Goal: Information Seeking & Learning: Learn about a topic

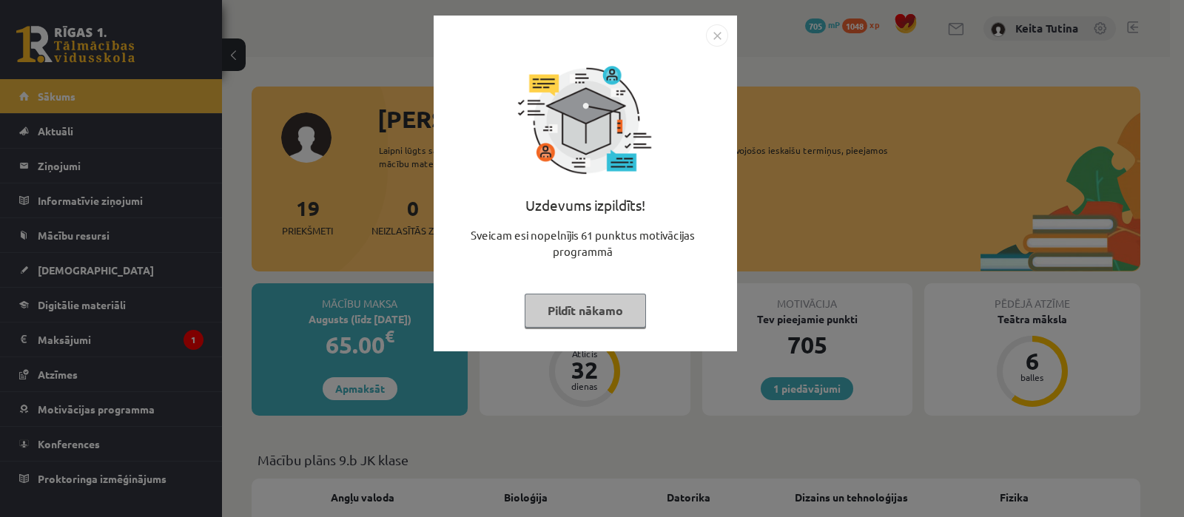
click at [551, 311] on button "Pildīt nākamo" at bounding box center [585, 311] width 121 height 34
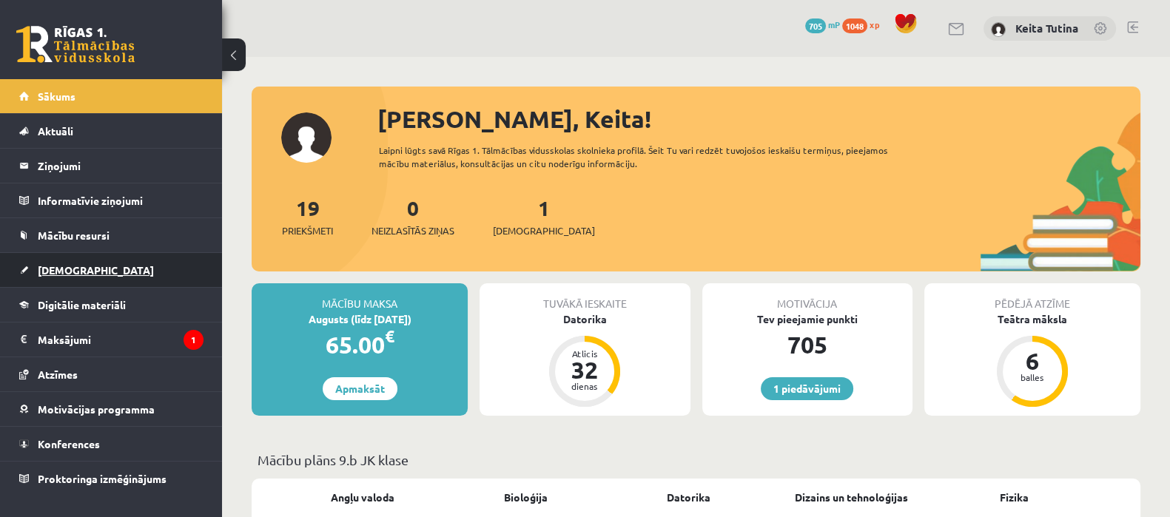
click at [105, 283] on link "[DEMOGRAPHIC_DATA]" at bounding box center [111, 270] width 184 height 34
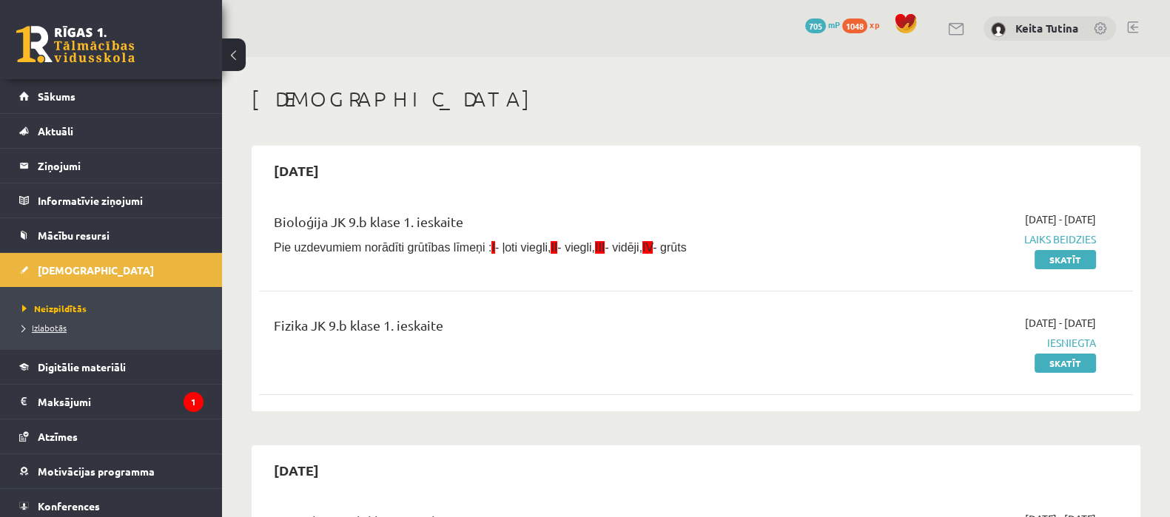
click at [72, 323] on link "Izlabotās" at bounding box center [114, 327] width 185 height 13
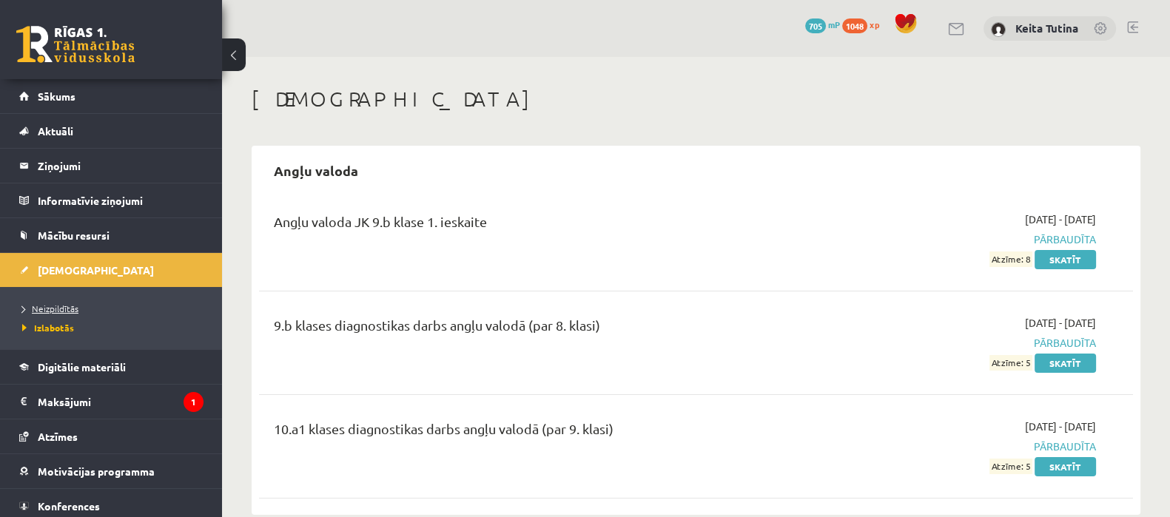
click at [83, 302] on link "Neizpildītās" at bounding box center [114, 308] width 185 height 13
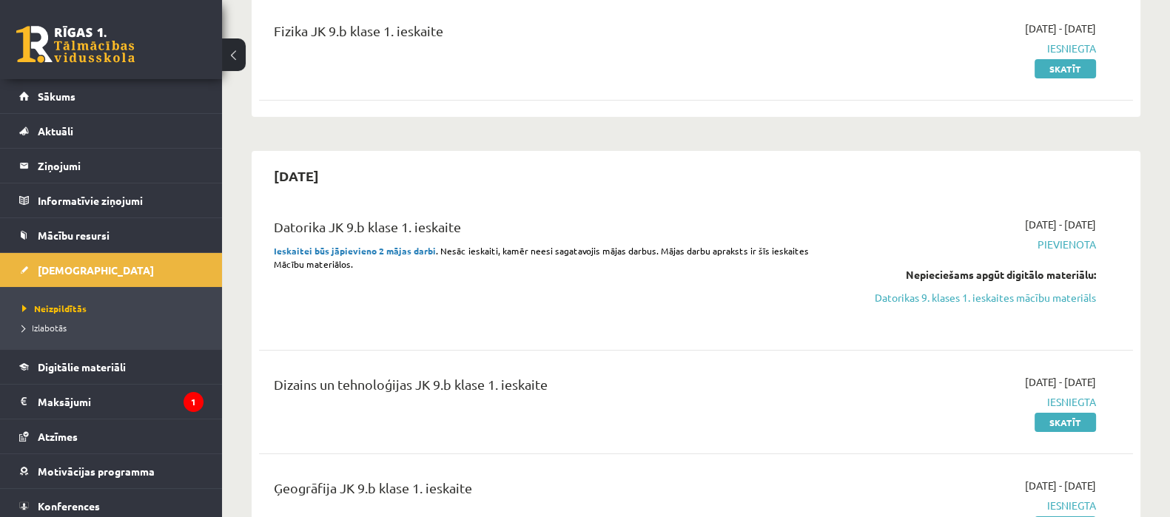
scroll to position [310, 0]
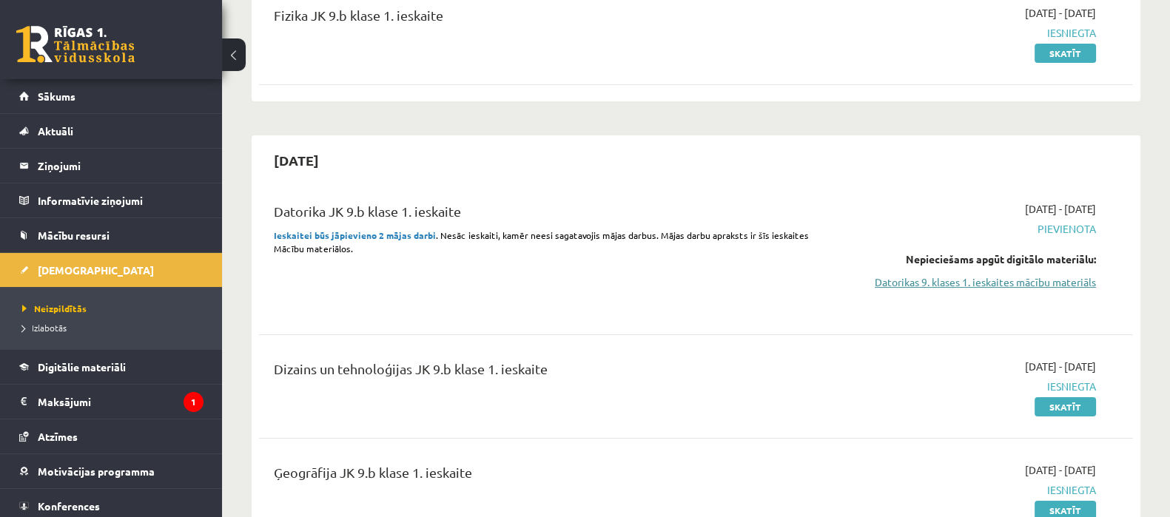
click at [1067, 280] on link "Datorikas 9. klases 1. ieskaites mācību materiāls" at bounding box center [966, 283] width 259 height 16
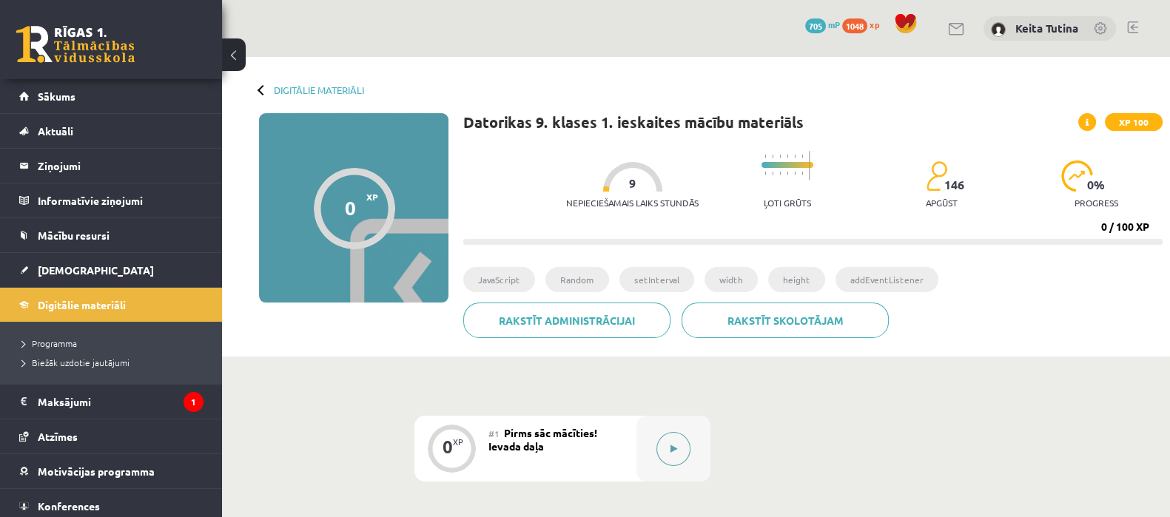
click at [676, 448] on icon at bounding box center [674, 449] width 7 height 9
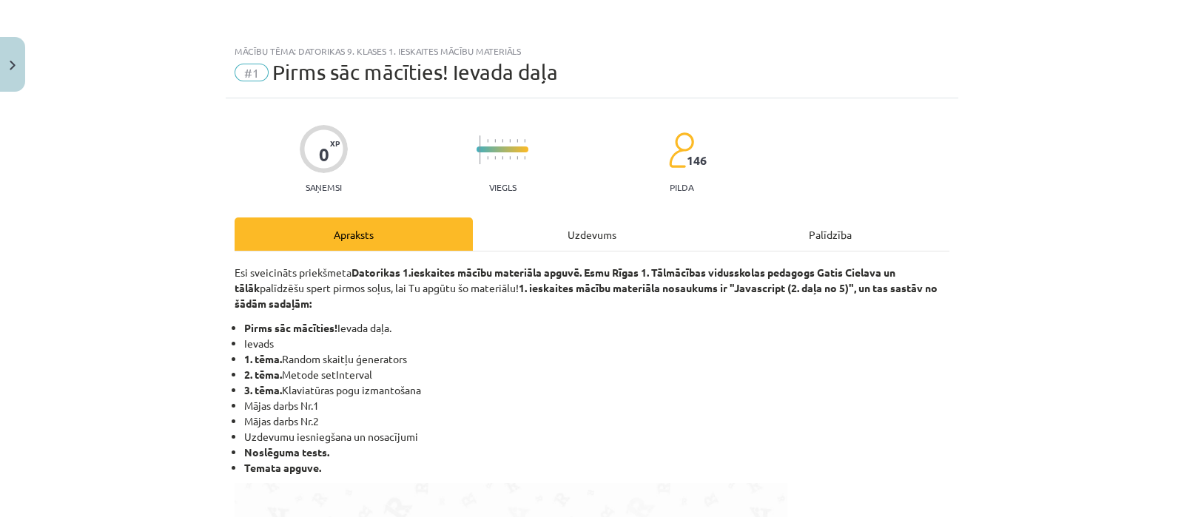
click at [569, 236] on div "Uzdevums" at bounding box center [592, 234] width 238 height 33
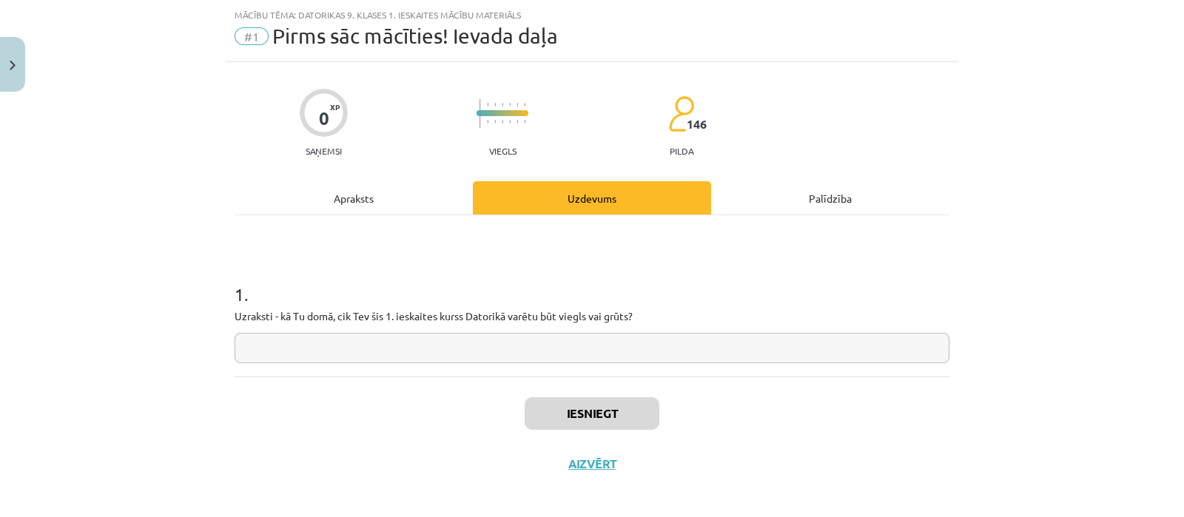
click at [483, 353] on input "text" at bounding box center [592, 348] width 715 height 30
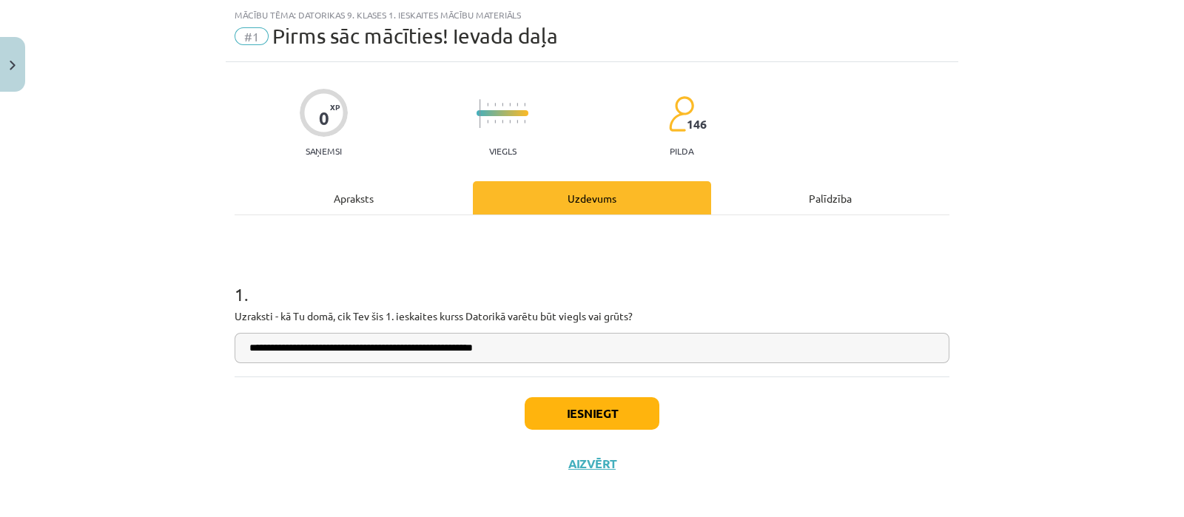
type input "**********"
click at [597, 418] on button "Iesniegt" at bounding box center [592, 414] width 135 height 33
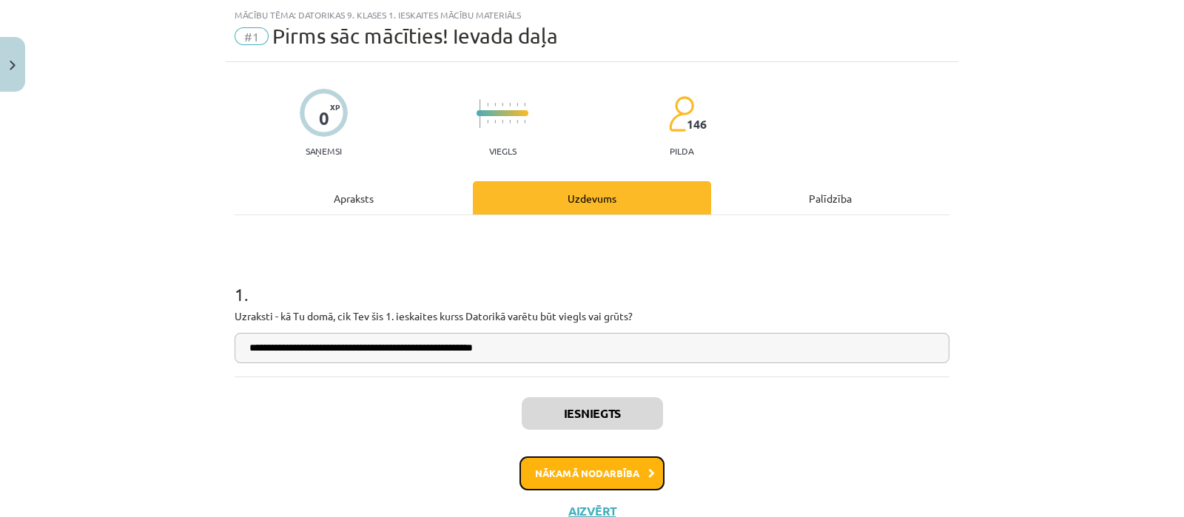
click at [618, 467] on button "Nākamā nodarbība" at bounding box center [592, 474] width 145 height 34
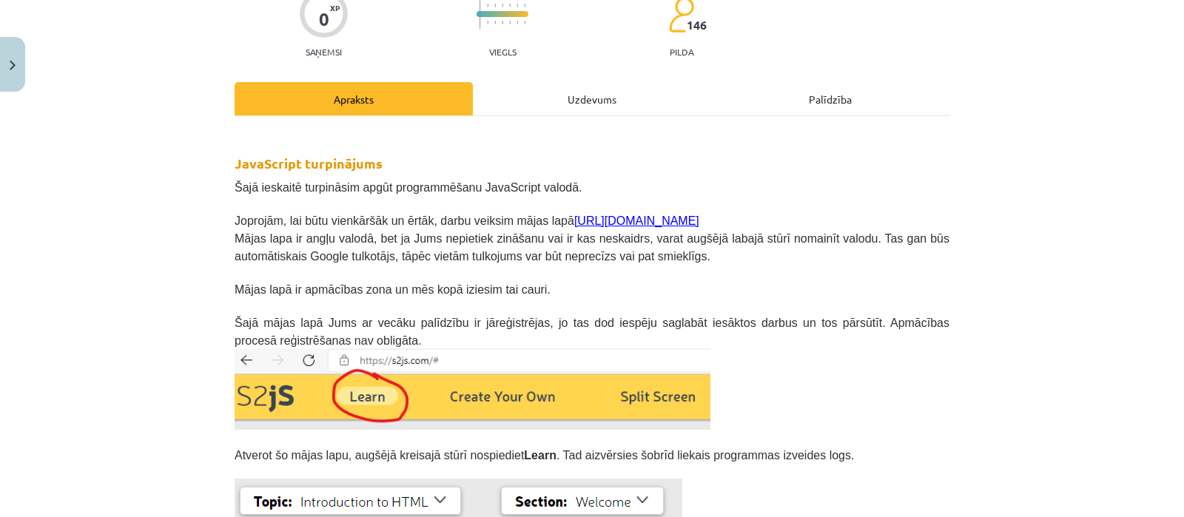
scroll to position [90, 0]
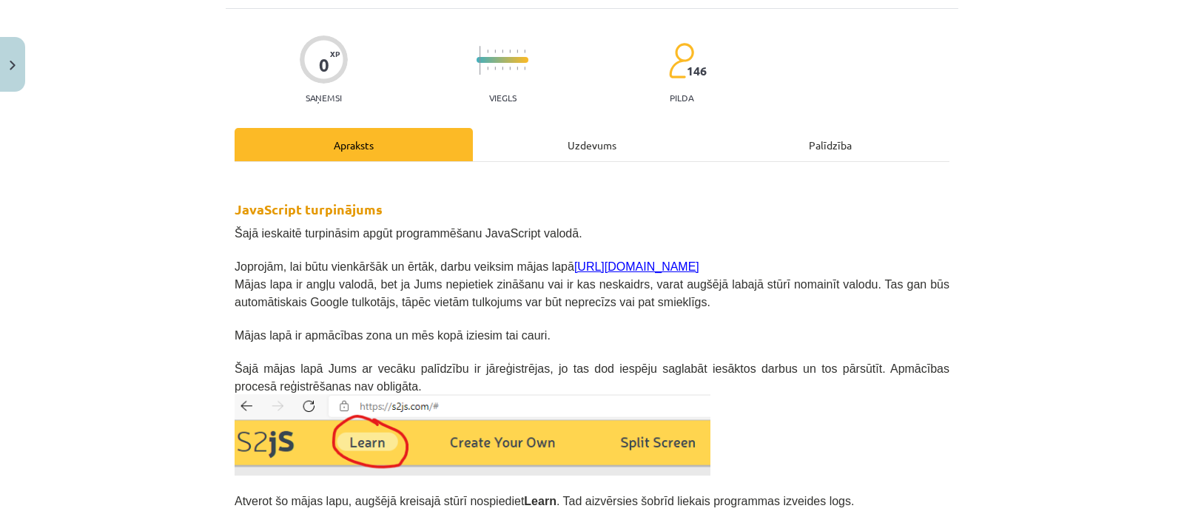
click at [593, 135] on div "Uzdevums" at bounding box center [592, 144] width 238 height 33
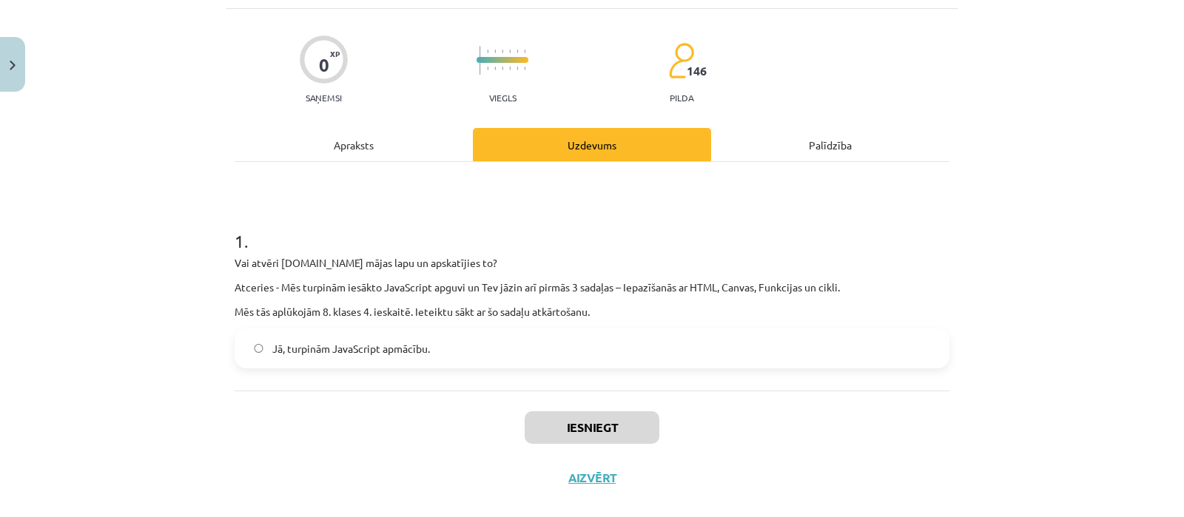
scroll to position [36, 0]
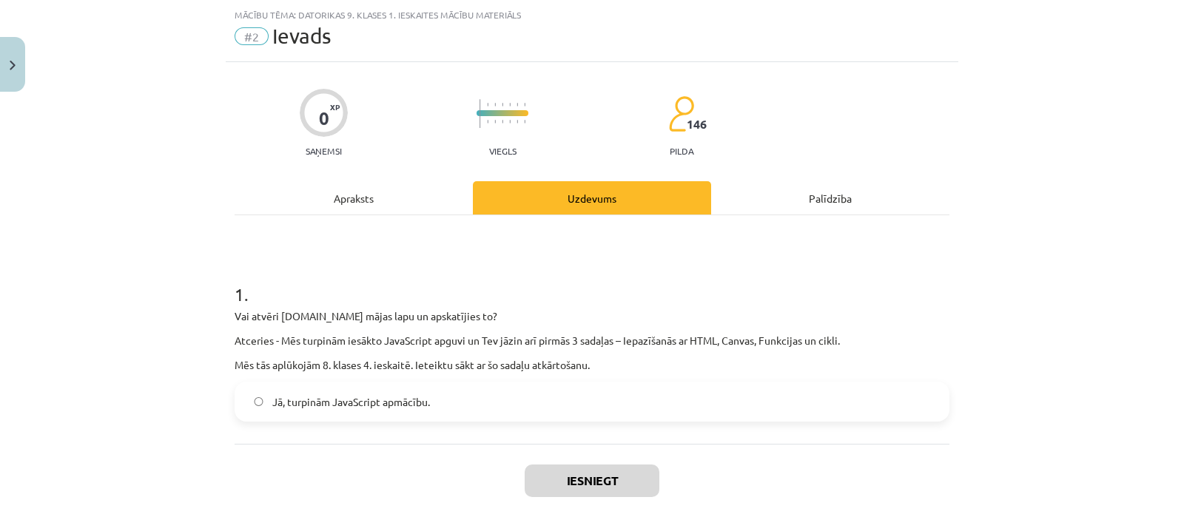
click at [311, 407] on span "Jā, turpinām JavaScript apmācību." at bounding box center [351, 403] width 158 height 16
click at [553, 471] on button "Iesniegt" at bounding box center [592, 481] width 135 height 33
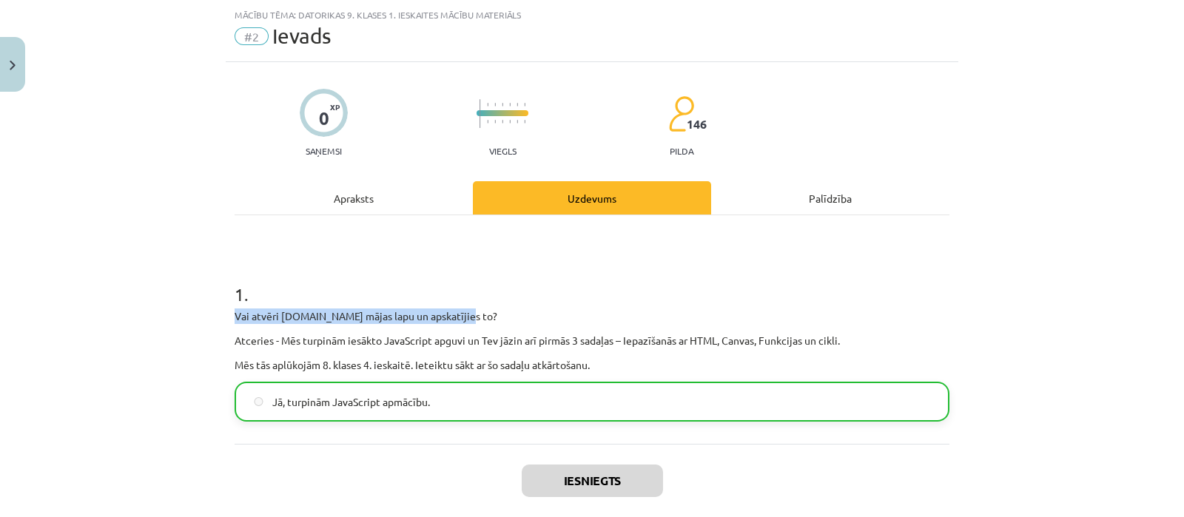
drag, startPoint x: 1173, startPoint y: 304, endPoint x: 1172, endPoint y: 329, distance: 25.9
click at [1172, 329] on div "Mācību tēma: Datorikas 9. klases 1. ieskaites mācību materiāls #2 Ievads 0 XP S…" at bounding box center [592, 258] width 1184 height 517
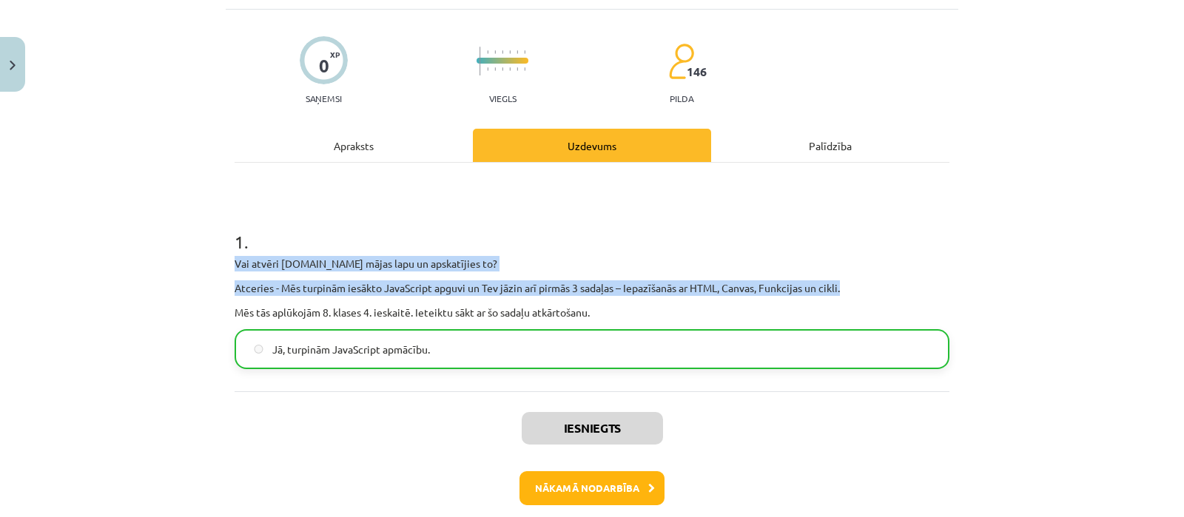
scroll to position [155, 0]
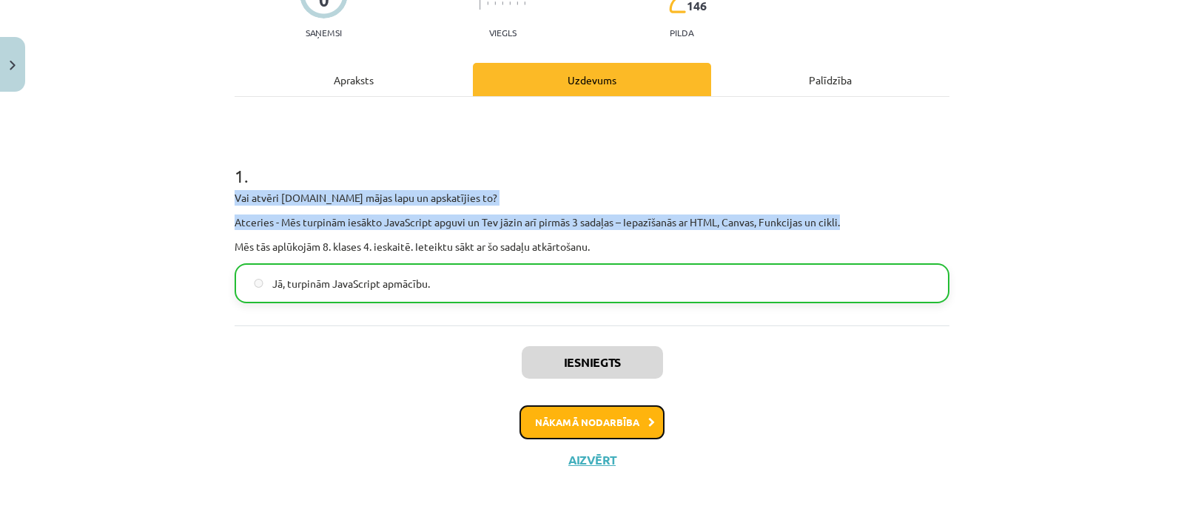
click at [593, 426] on button "Nākamā nodarbība" at bounding box center [592, 423] width 145 height 34
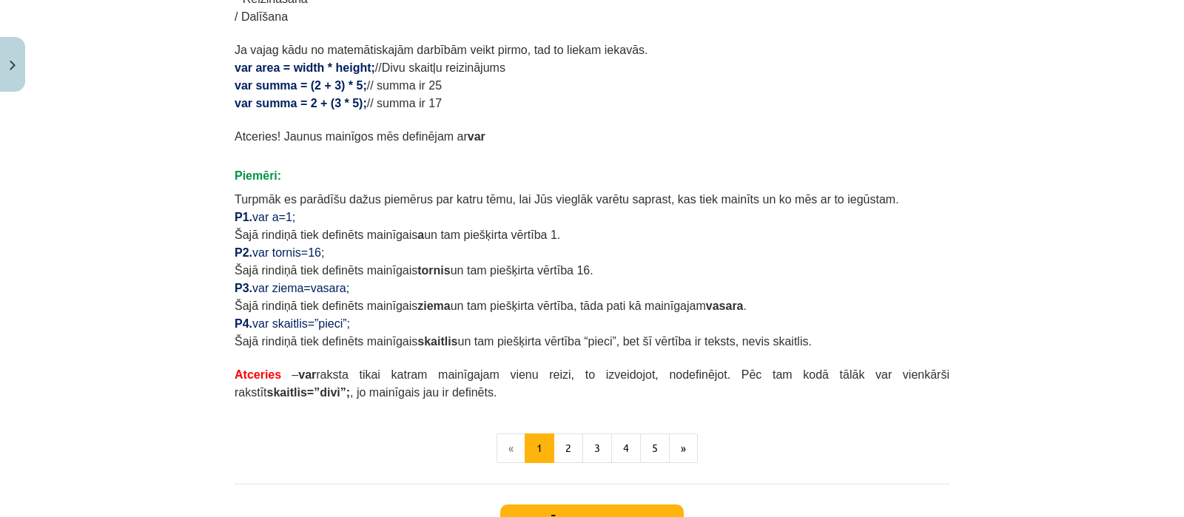
scroll to position [833, 0]
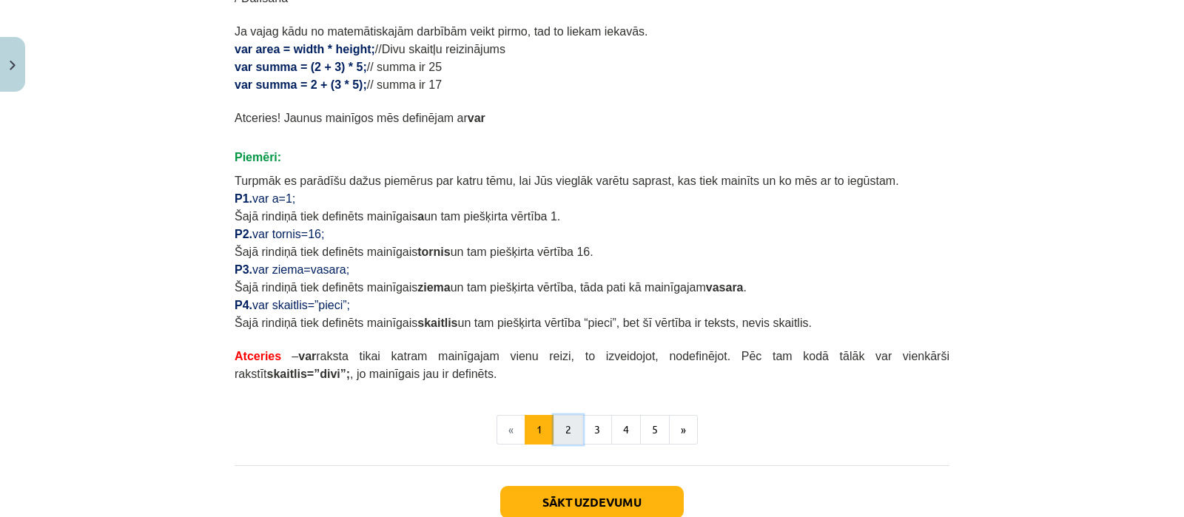
click at [555, 427] on button "2" at bounding box center [569, 430] width 30 height 30
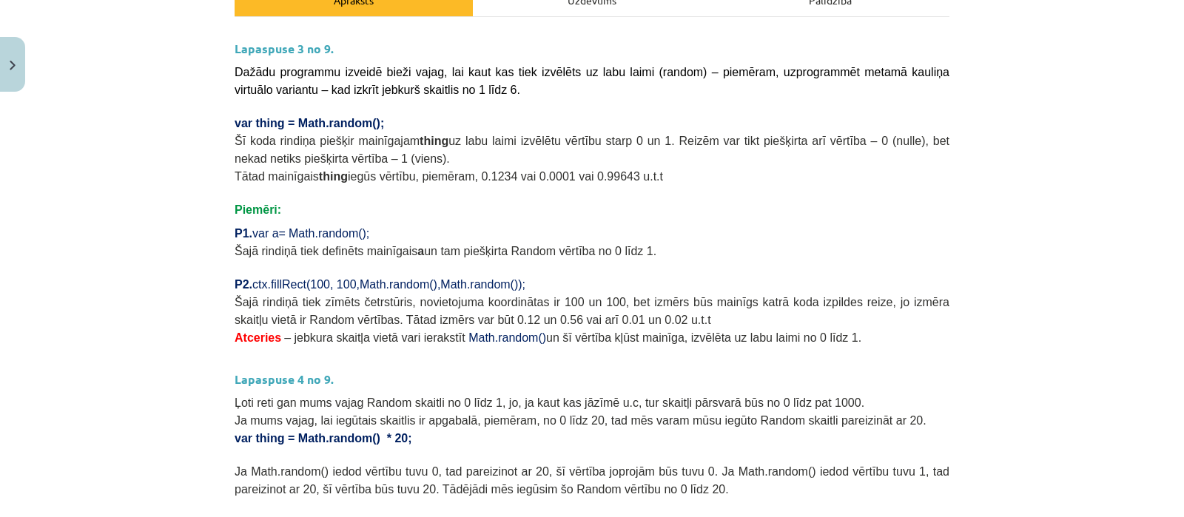
scroll to position [158, 0]
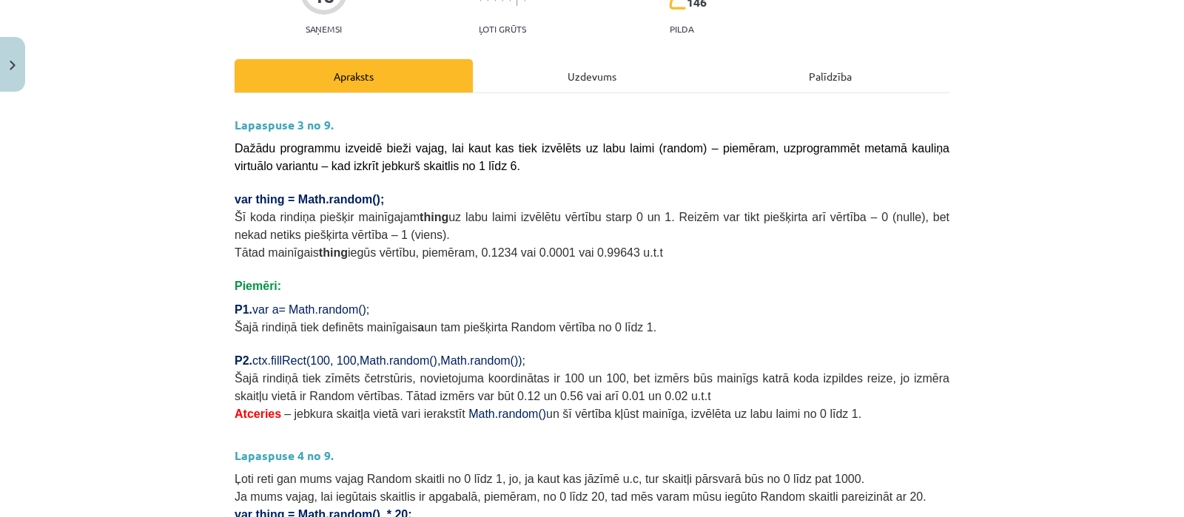
click at [663, 69] on div "Uzdevums" at bounding box center [592, 75] width 238 height 33
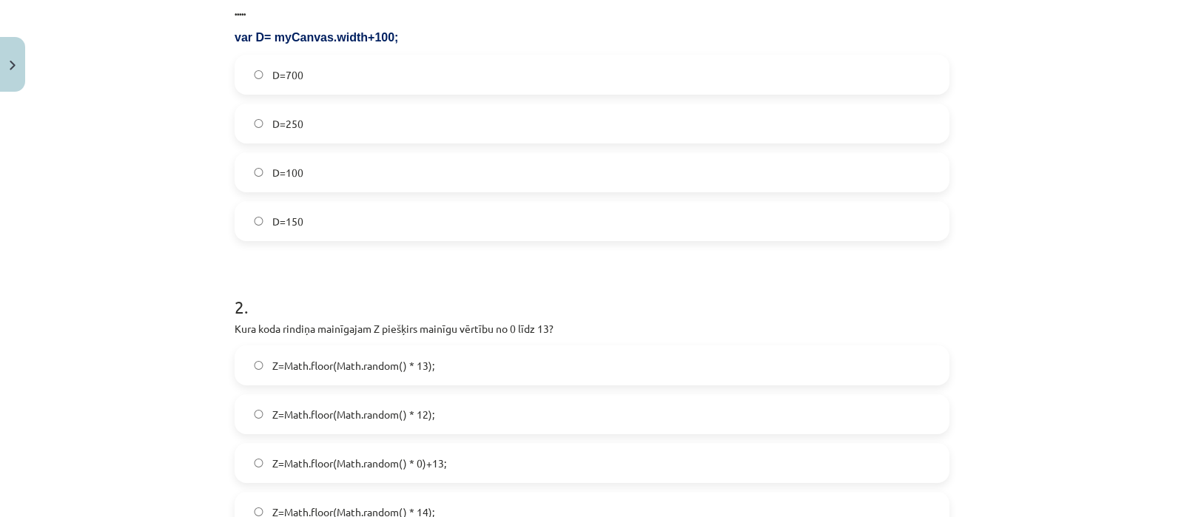
scroll to position [292, 0]
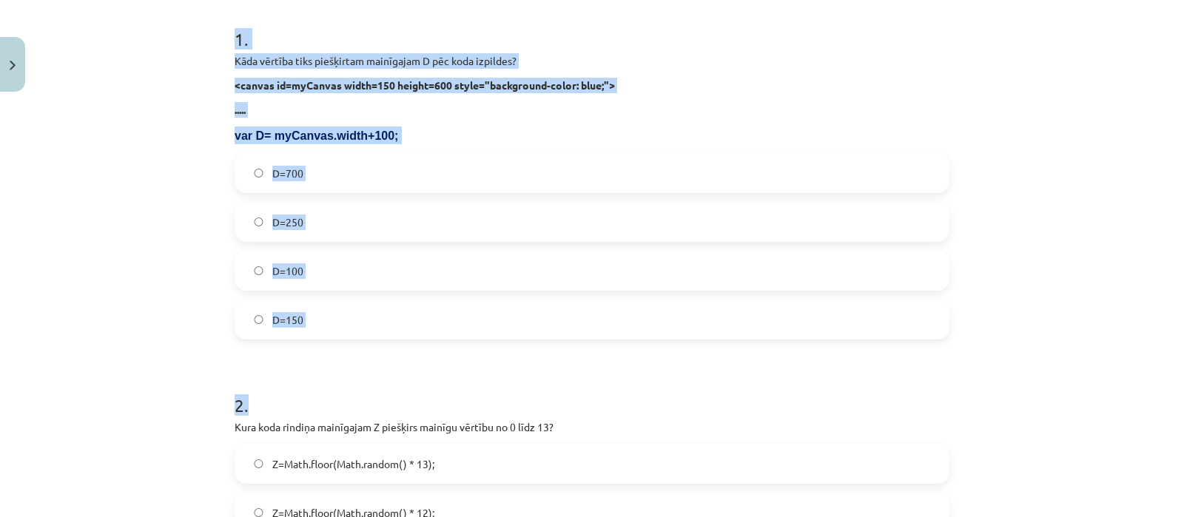
drag, startPoint x: 226, startPoint y: 38, endPoint x: 350, endPoint y: 354, distance: 339.0
click at [190, 252] on div "Mācību tēma: Datorikas 9. klases 1. ieskaites mācību materiāls #3 1. Tēma - Ran…" at bounding box center [592, 258] width 1184 height 517
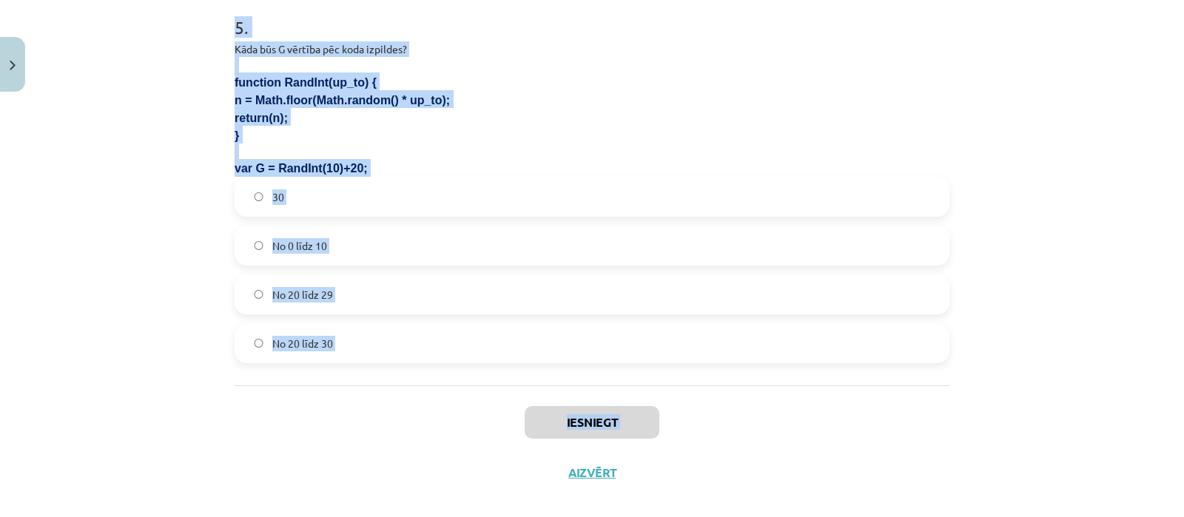
scroll to position [1586, 0]
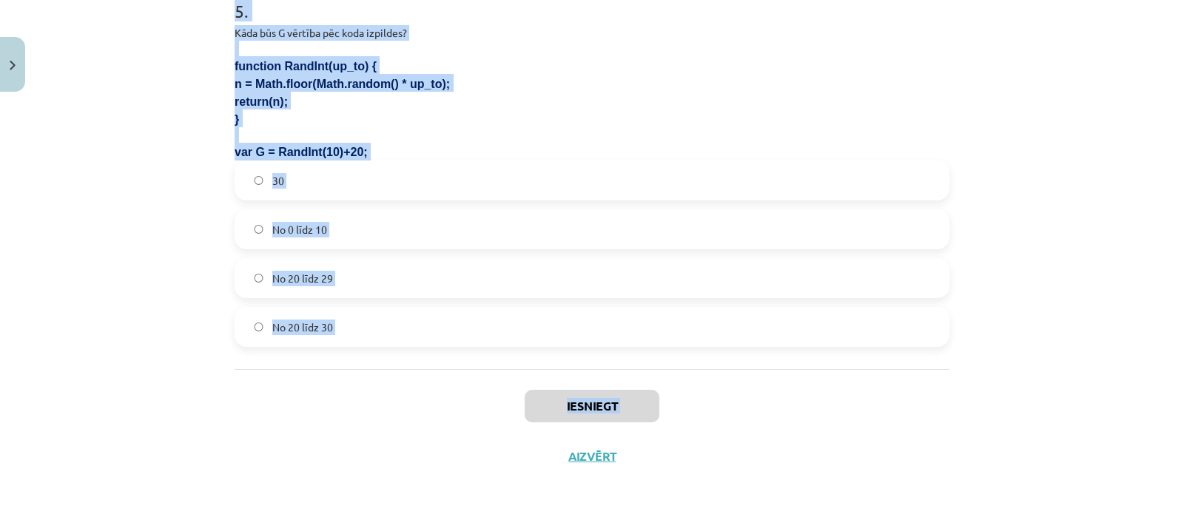
drag, startPoint x: 223, startPoint y: 31, endPoint x: 386, endPoint y: 511, distance: 506.6
click at [386, 511] on div "Mācību tēma: Datorikas 9. klases 1. ieskaites mācību materiāls #3 1. Tēma - Ran…" at bounding box center [592, 258] width 1184 height 517
copy div "1 . Kāda vērtība tiks piešķirtam mainīgajam D pēc koda izpildes? <canvas id=myC…"
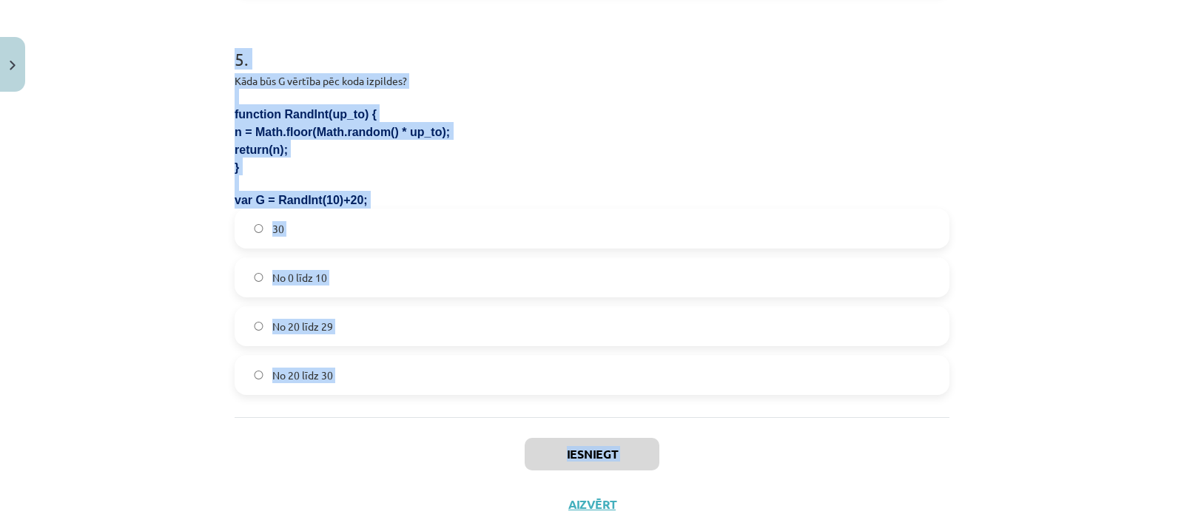
scroll to position [1546, 0]
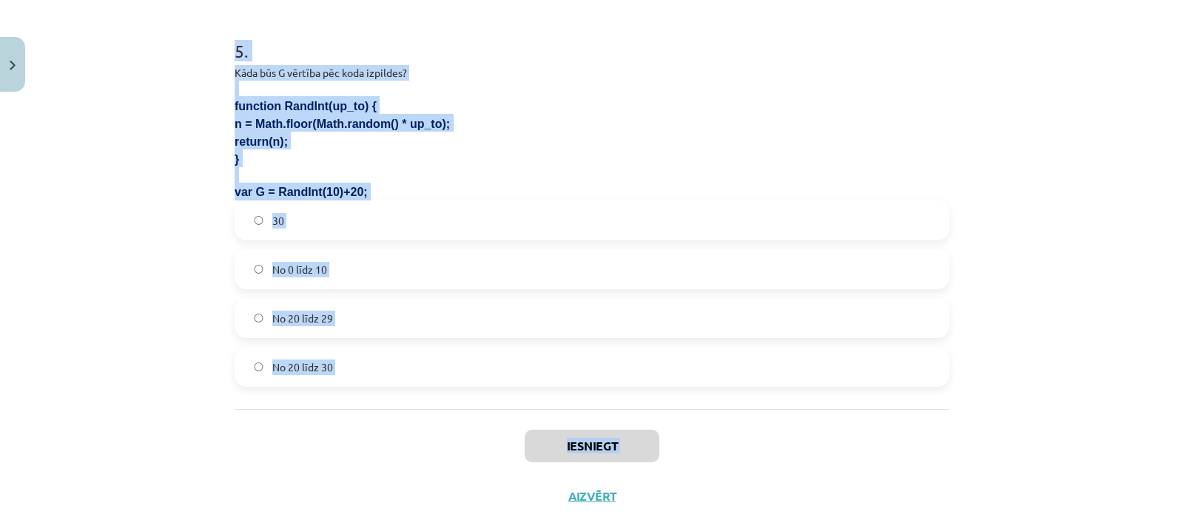
click at [708, 308] on label "No 20 līdz 29" at bounding box center [592, 318] width 712 height 37
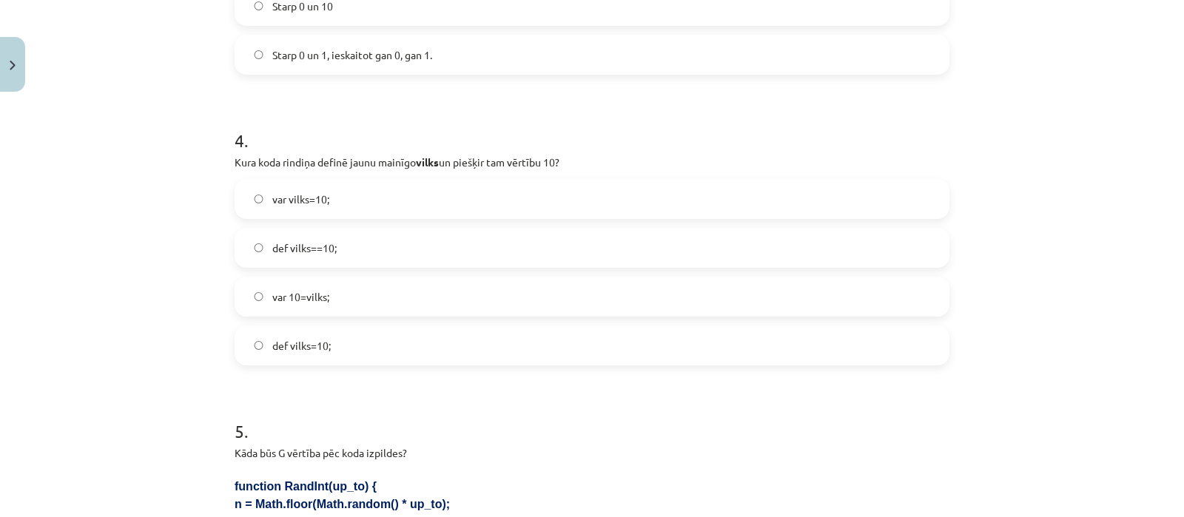
scroll to position [1147, 0]
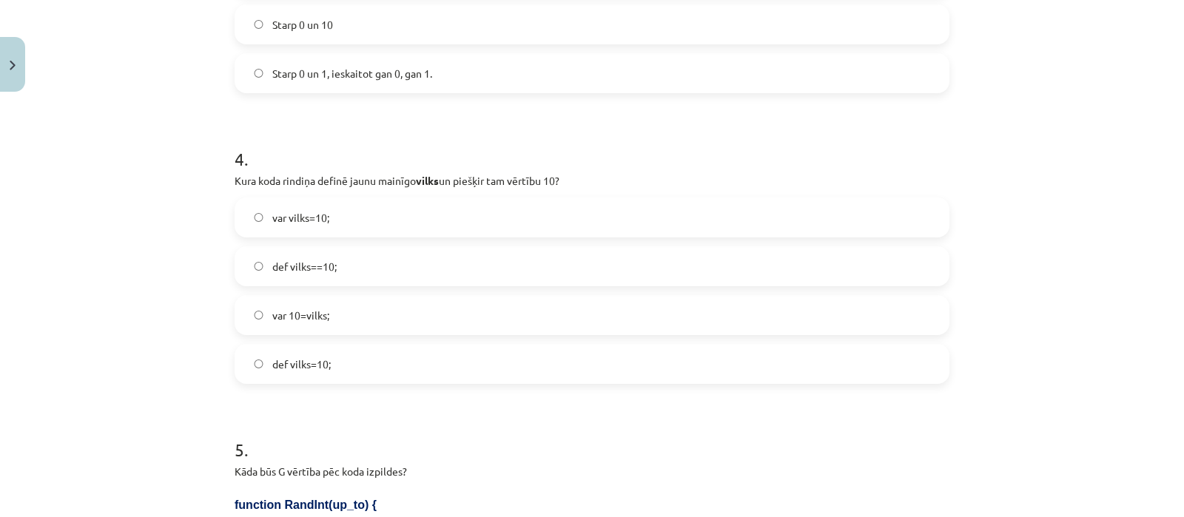
click at [332, 229] on label "var vilks=10;" at bounding box center [592, 217] width 712 height 37
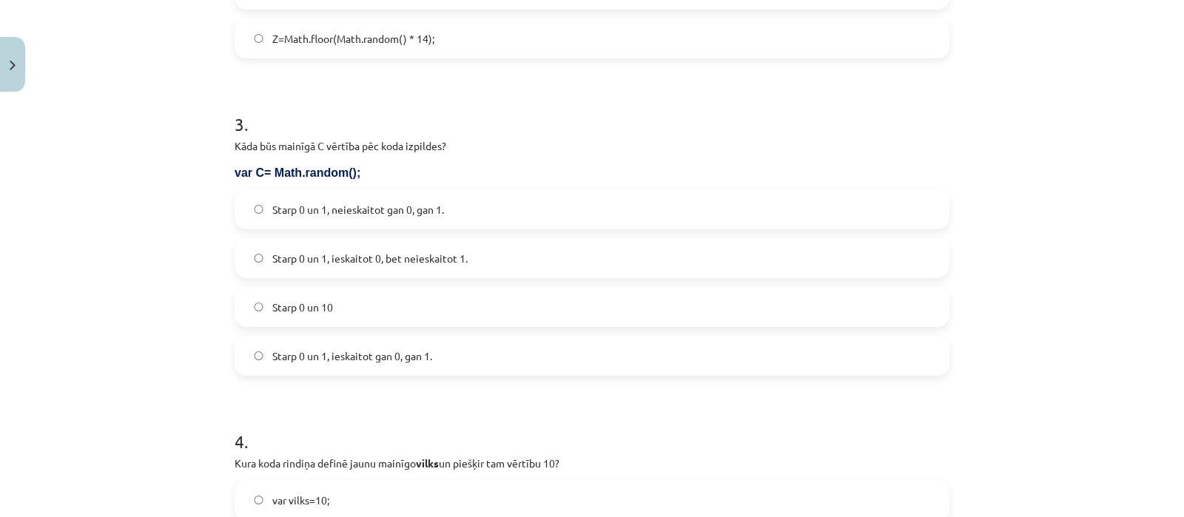
scroll to position [840, 0]
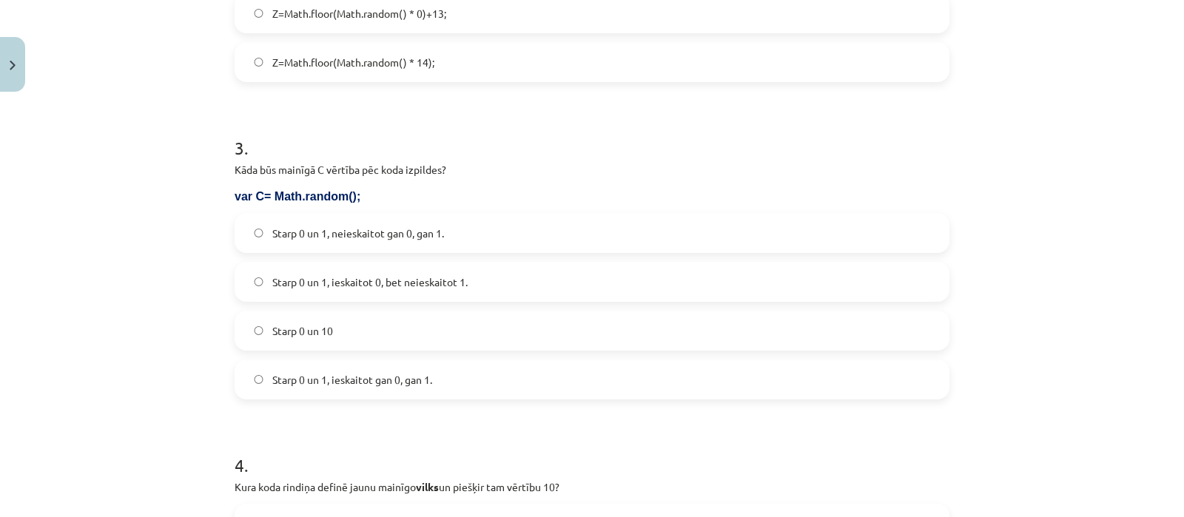
click at [396, 284] on span "Starp 0 un 1, ieskaitot 0, bet neieskaitot 1." at bounding box center [369, 283] width 195 height 16
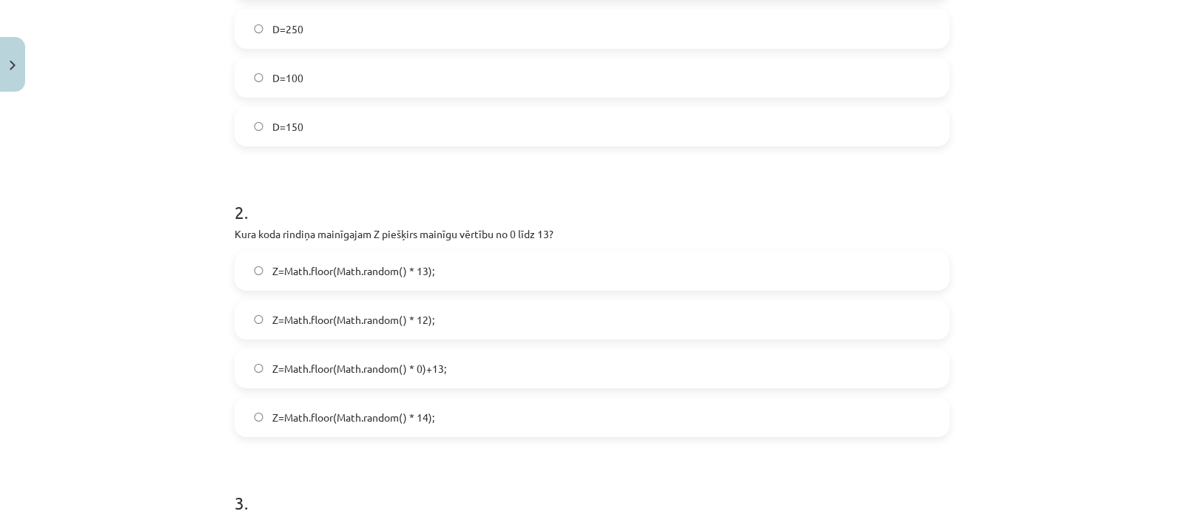
scroll to position [450, 0]
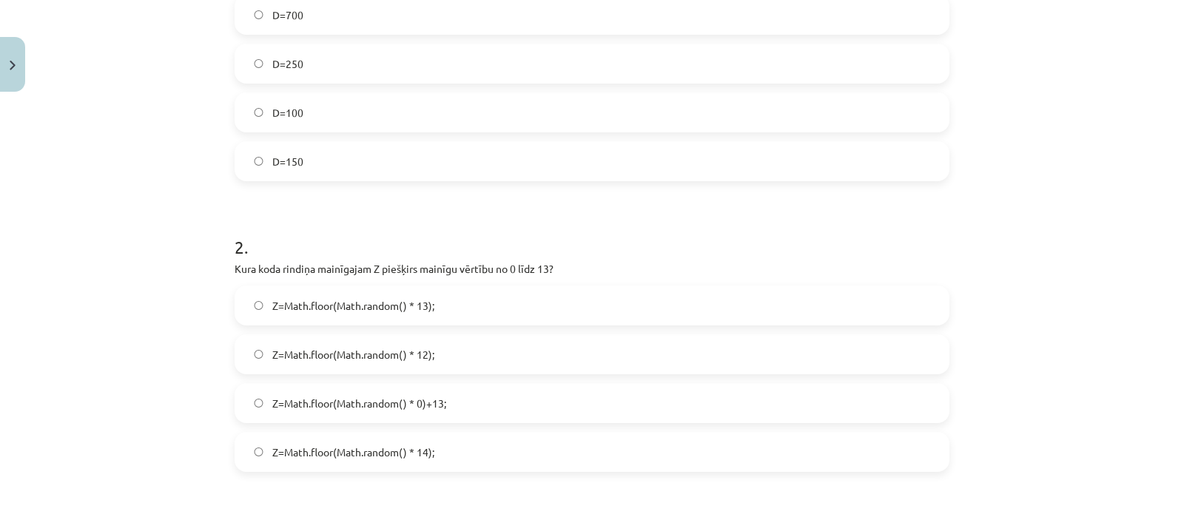
click at [494, 312] on label "Z=Math.floor(Math.random() * 13);" at bounding box center [592, 305] width 712 height 37
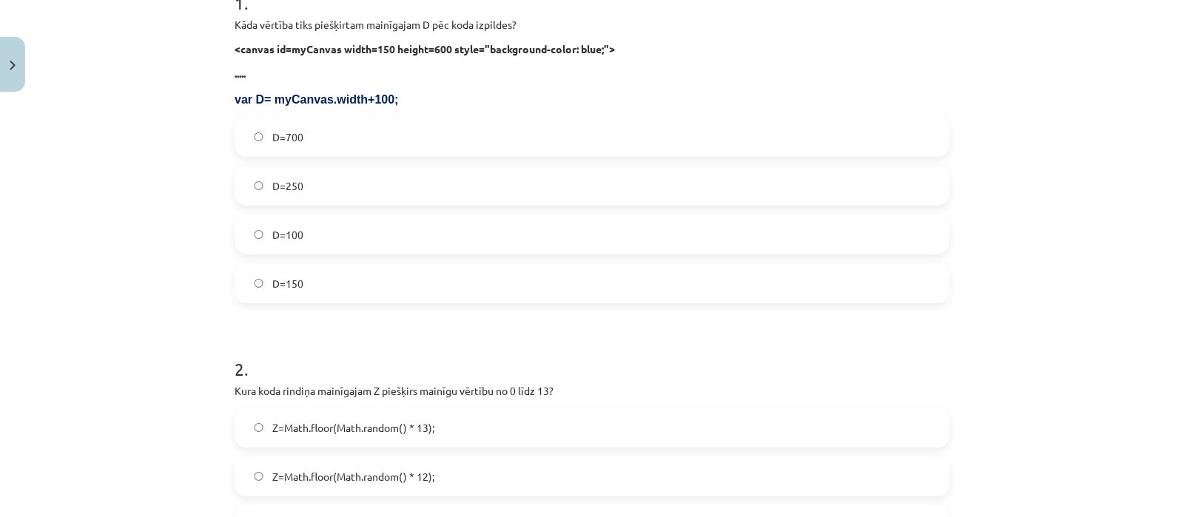
scroll to position [280, 0]
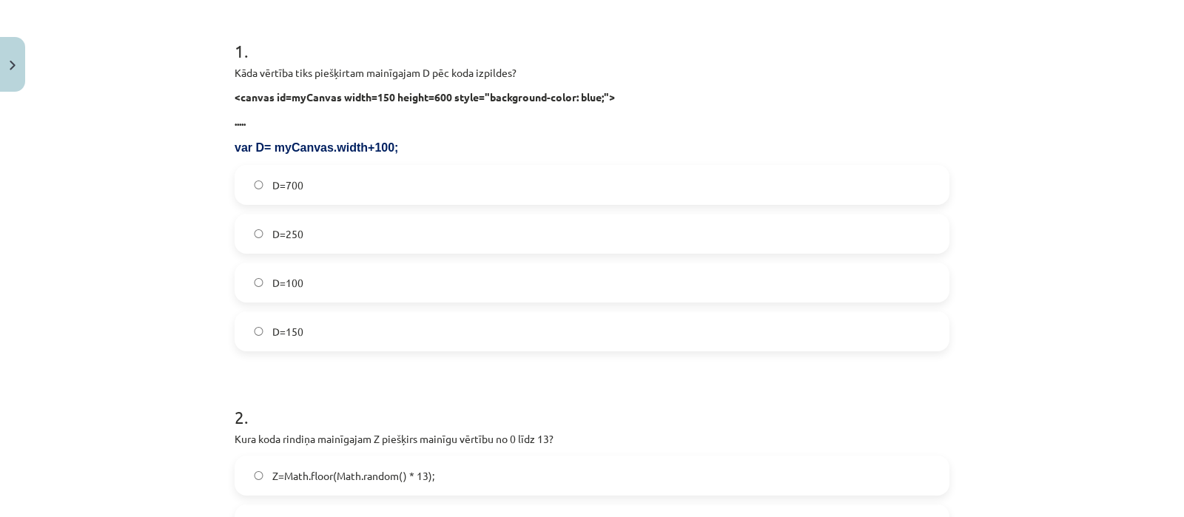
click at [529, 180] on label "D=700" at bounding box center [592, 185] width 712 height 37
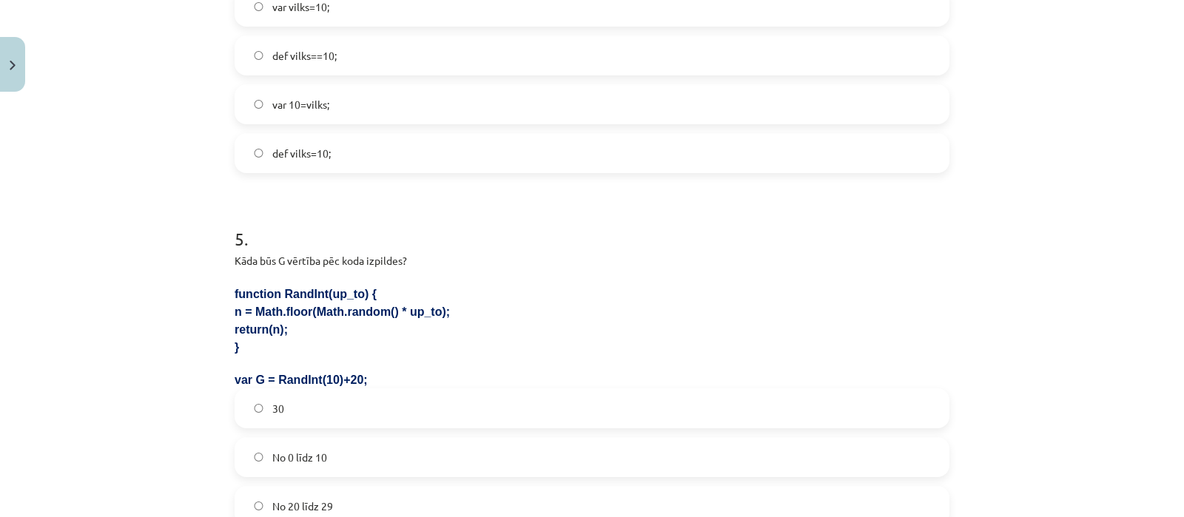
scroll to position [1508, 0]
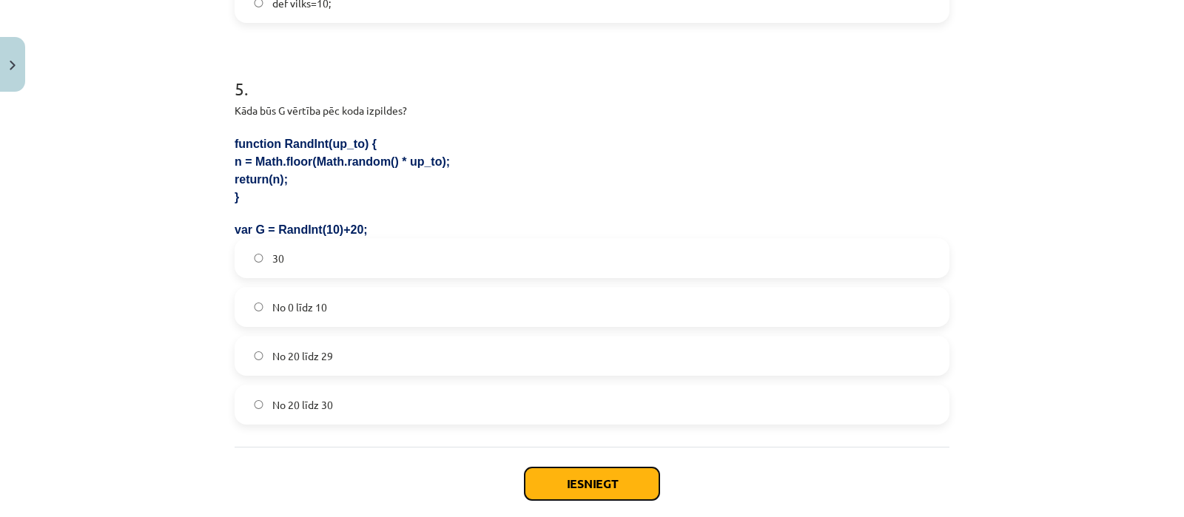
click at [580, 489] on button "Iesniegt" at bounding box center [592, 484] width 135 height 33
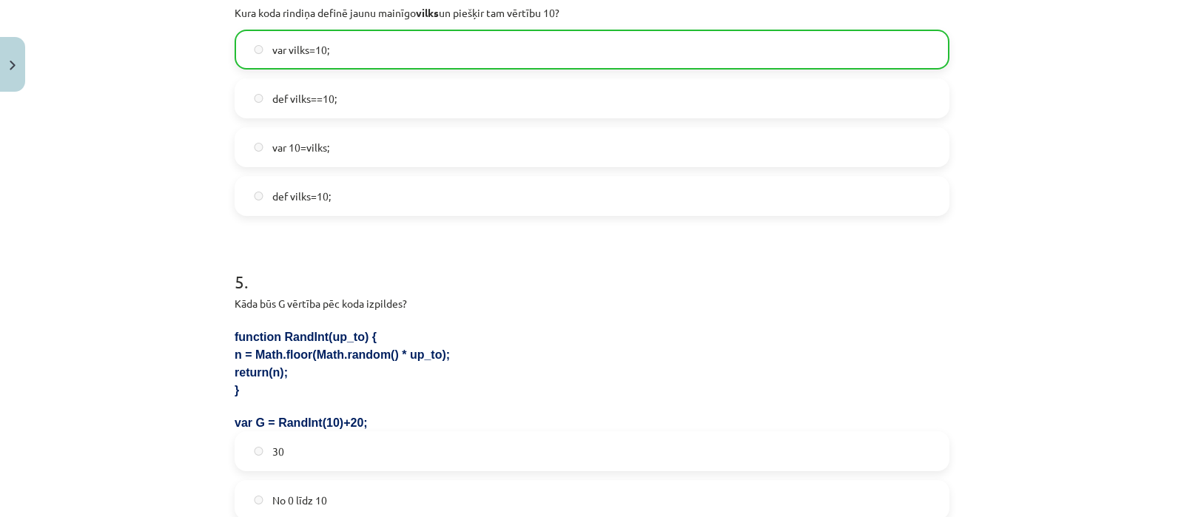
scroll to position [1632, 0]
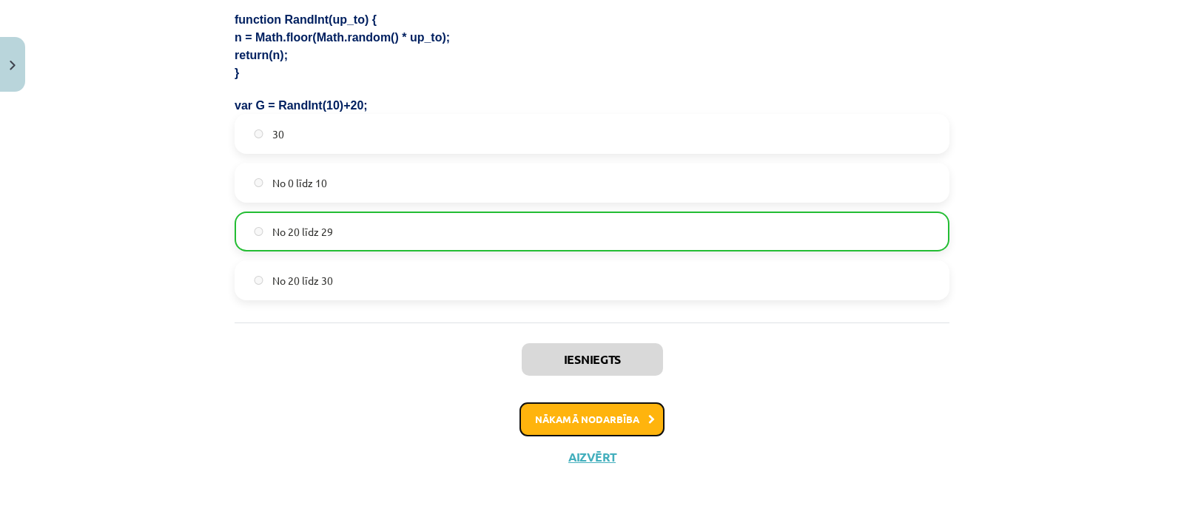
click at [640, 408] on button "Nākamā nodarbība" at bounding box center [592, 420] width 145 height 34
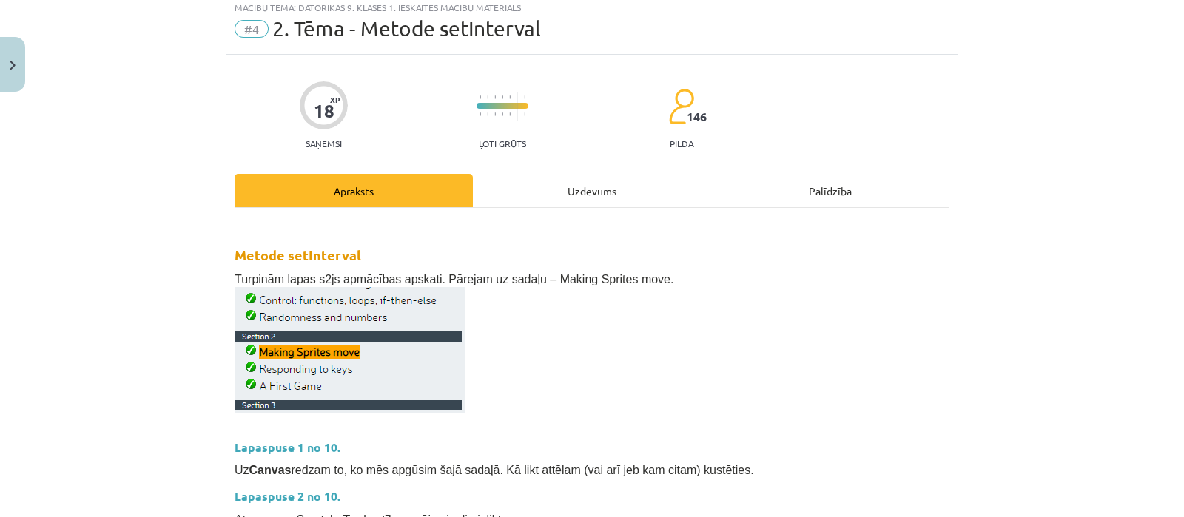
scroll to position [36, 0]
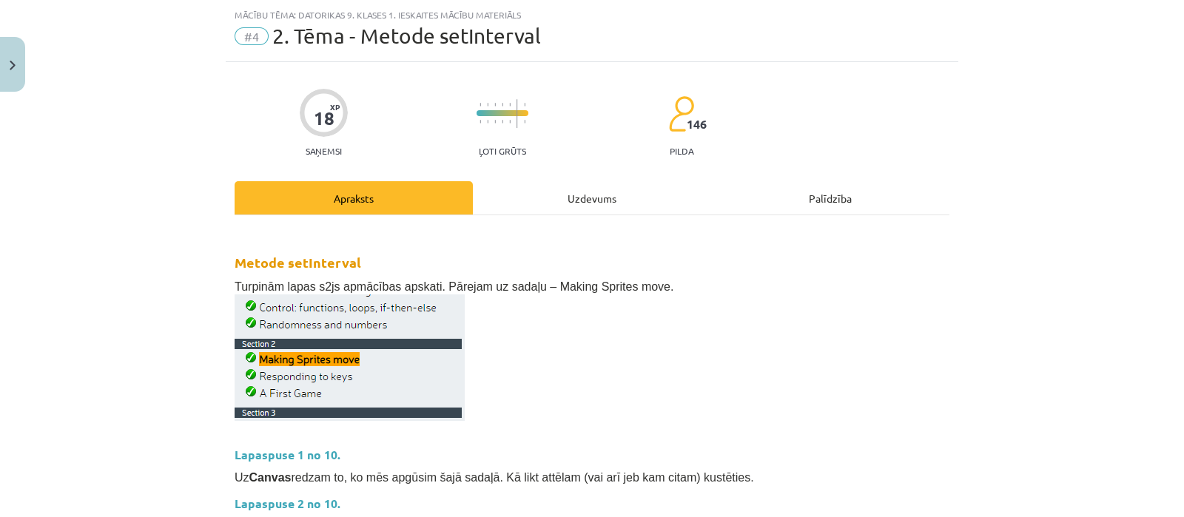
click at [566, 202] on div "Uzdevums" at bounding box center [592, 197] width 238 height 33
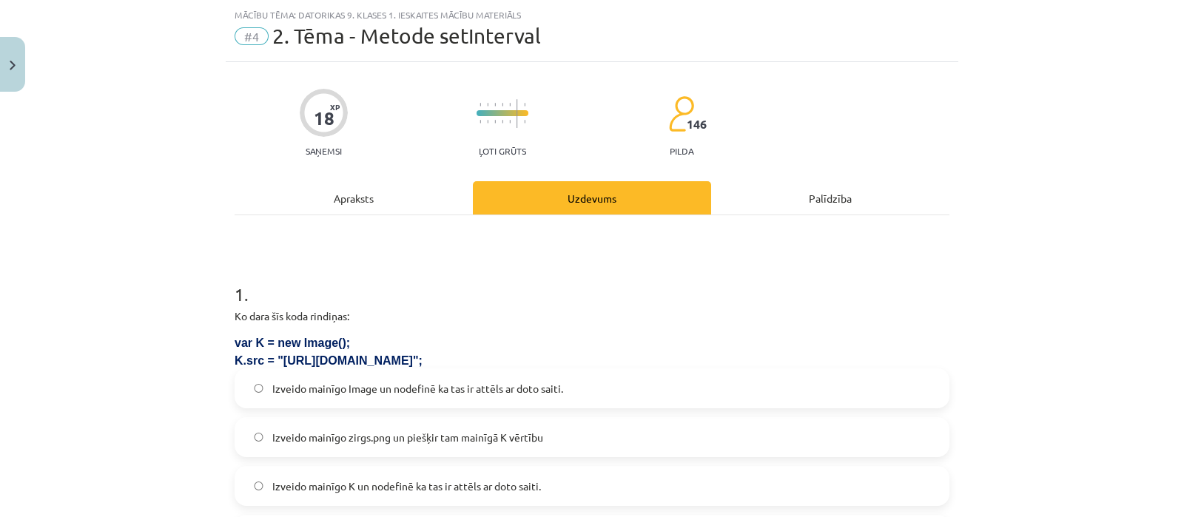
click at [398, 194] on div "Apraksts" at bounding box center [354, 197] width 238 height 33
